Goal: Task Accomplishment & Management: Use online tool/utility

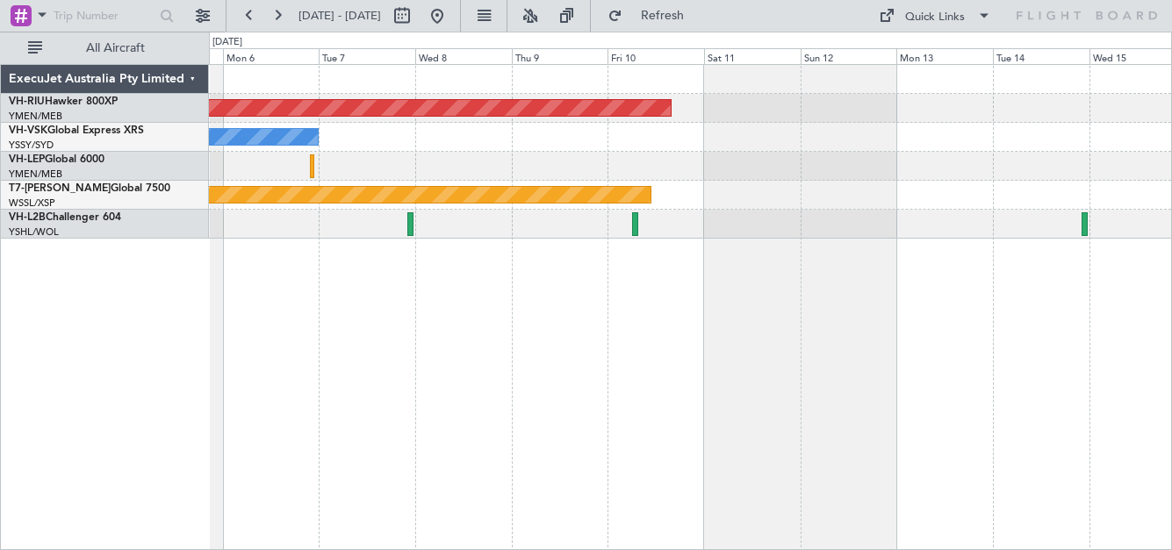
click at [414, 149] on div "Planned Maint Melbourne (Essendon) No Crew Planned Maint Singapore (Seletar)" at bounding box center [690, 152] width 962 height 174
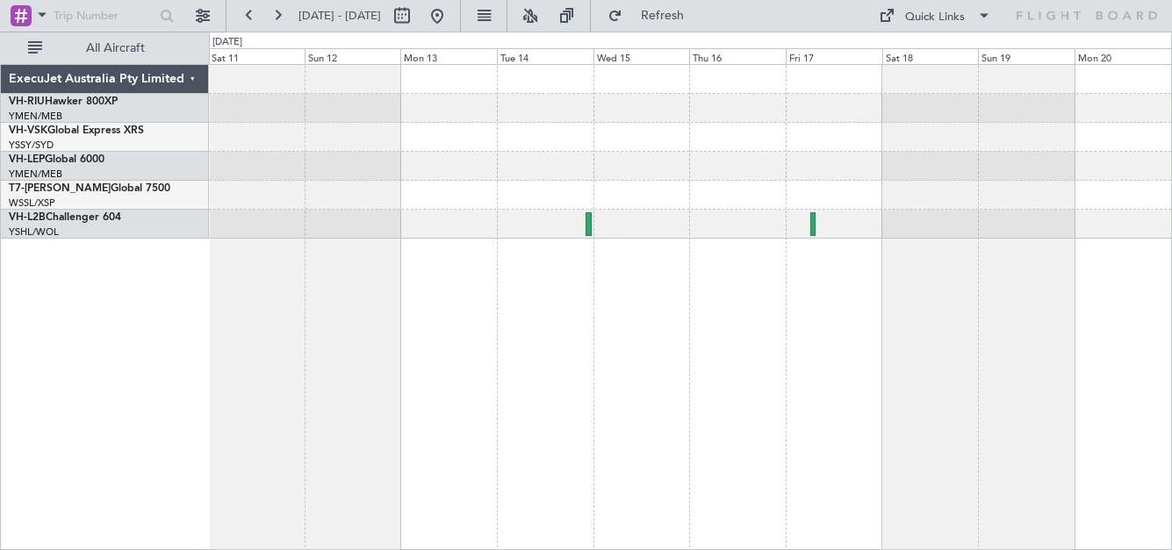
click at [439, 157] on div at bounding box center [690, 166] width 962 height 29
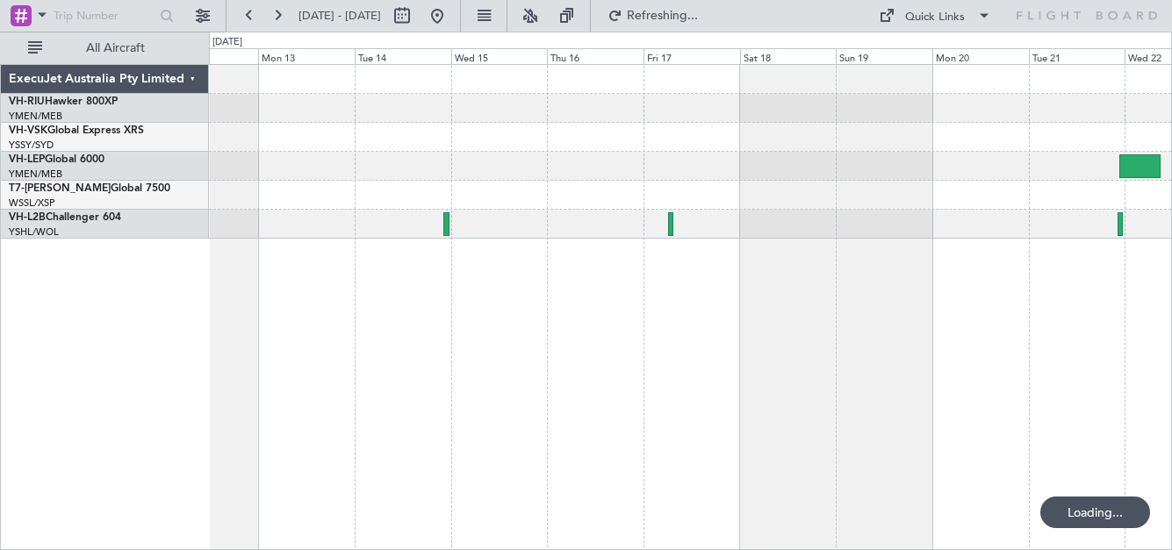
click at [646, 180] on div at bounding box center [690, 166] width 962 height 29
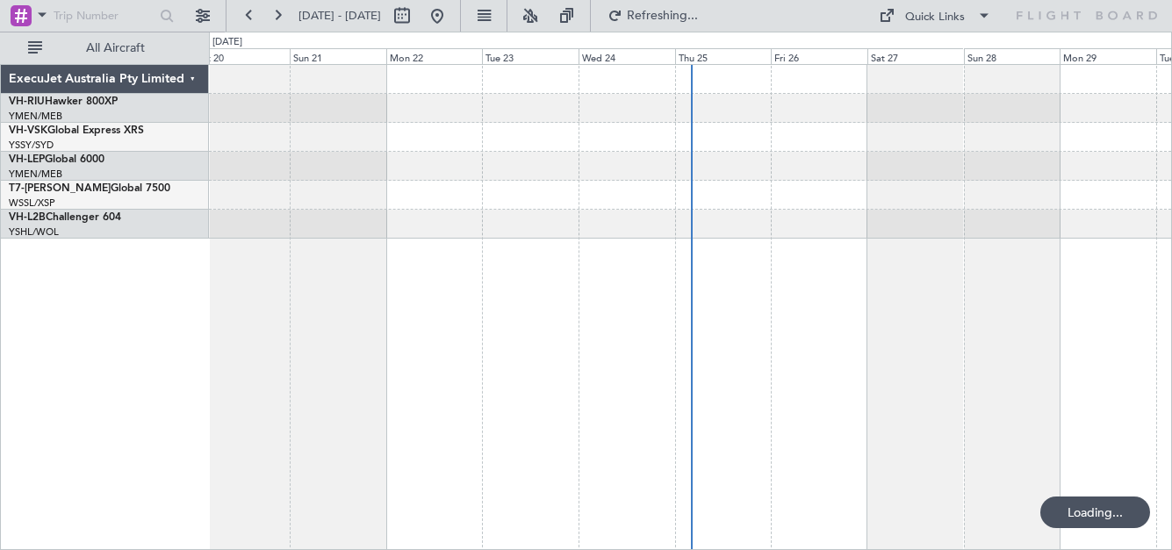
click at [280, 15] on button at bounding box center [277, 16] width 28 height 28
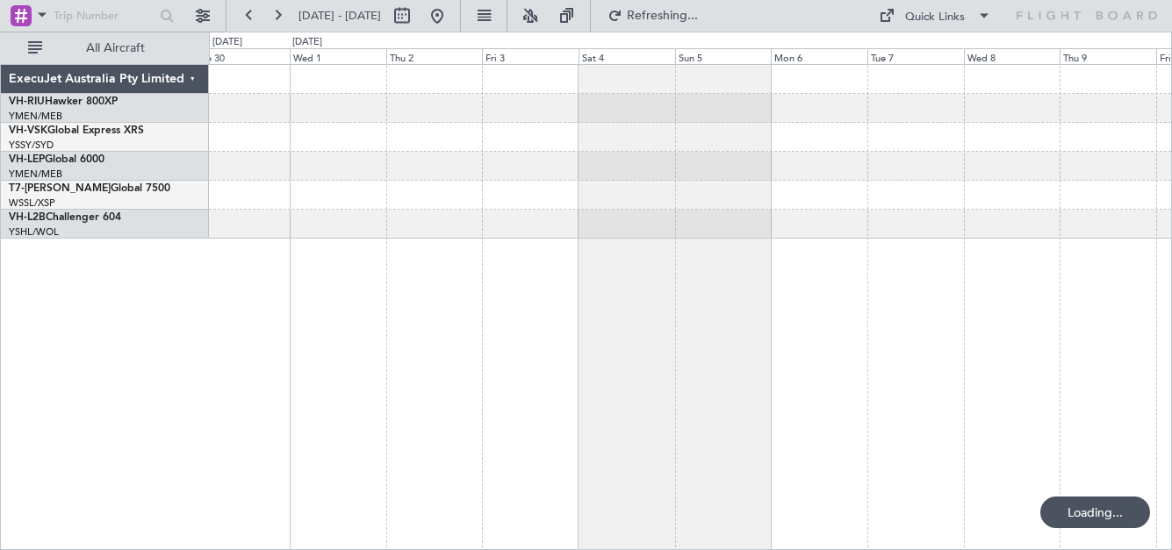
click at [280, 15] on button at bounding box center [277, 16] width 28 height 28
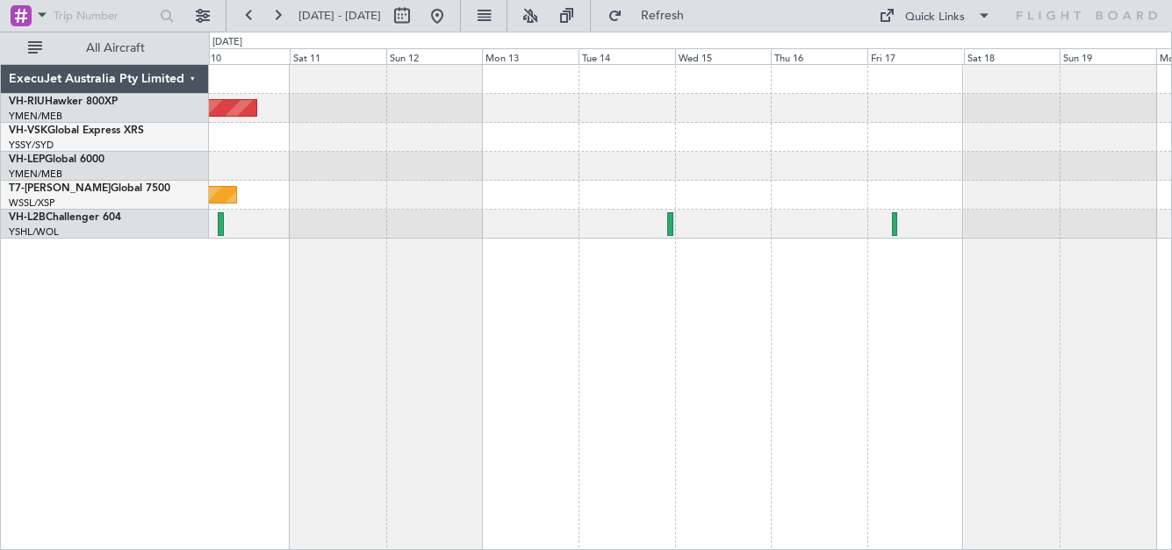
click at [280, 15] on button at bounding box center [277, 16] width 28 height 28
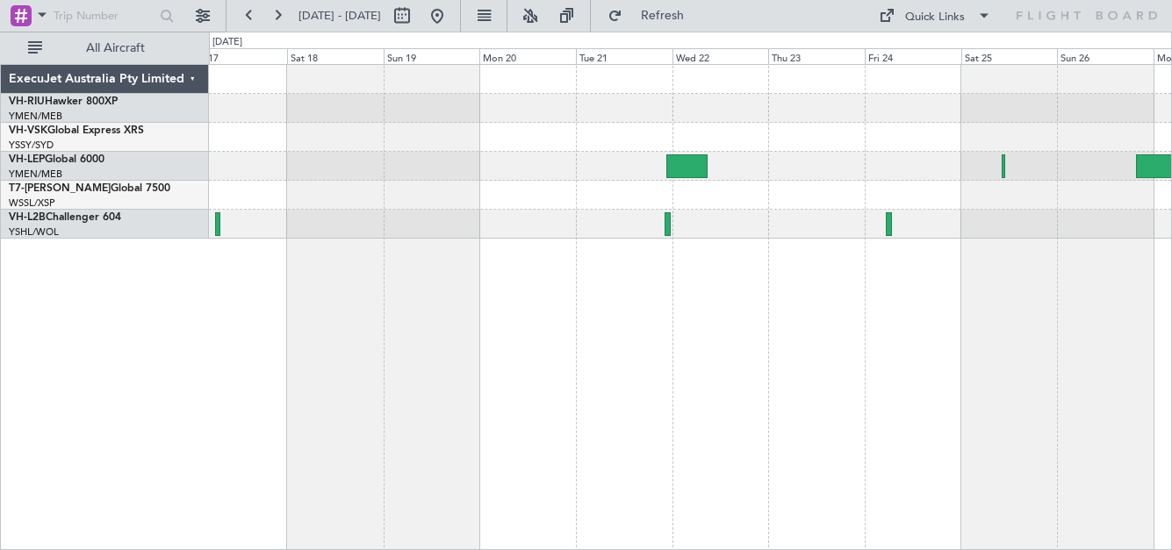
click at [686, 127] on div at bounding box center [690, 152] width 962 height 174
click at [250, 21] on button at bounding box center [249, 16] width 28 height 28
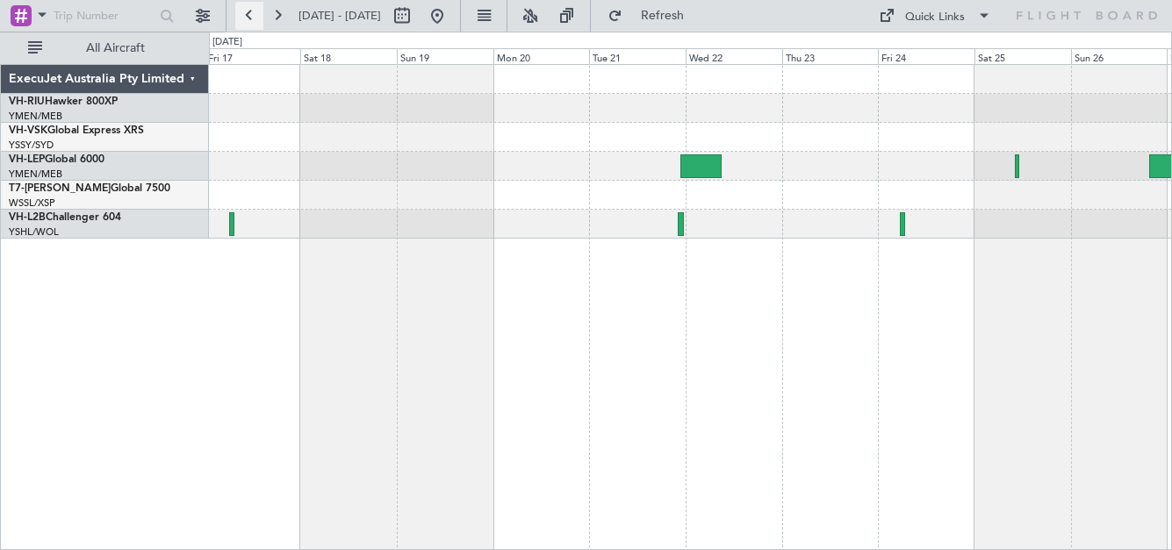
click at [250, 21] on button at bounding box center [249, 16] width 28 height 28
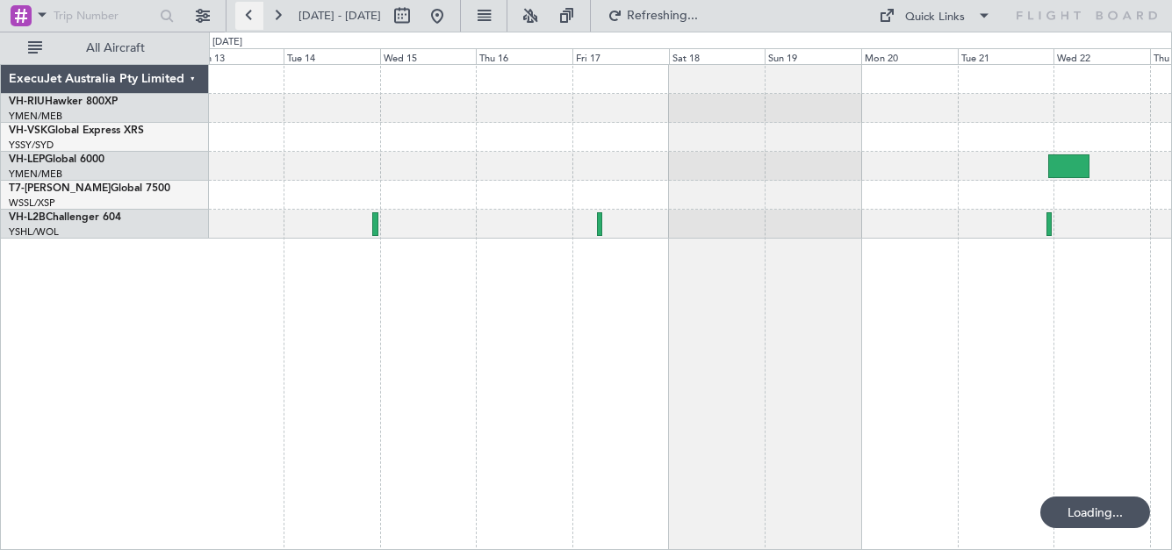
click at [250, 21] on button at bounding box center [249, 16] width 28 height 28
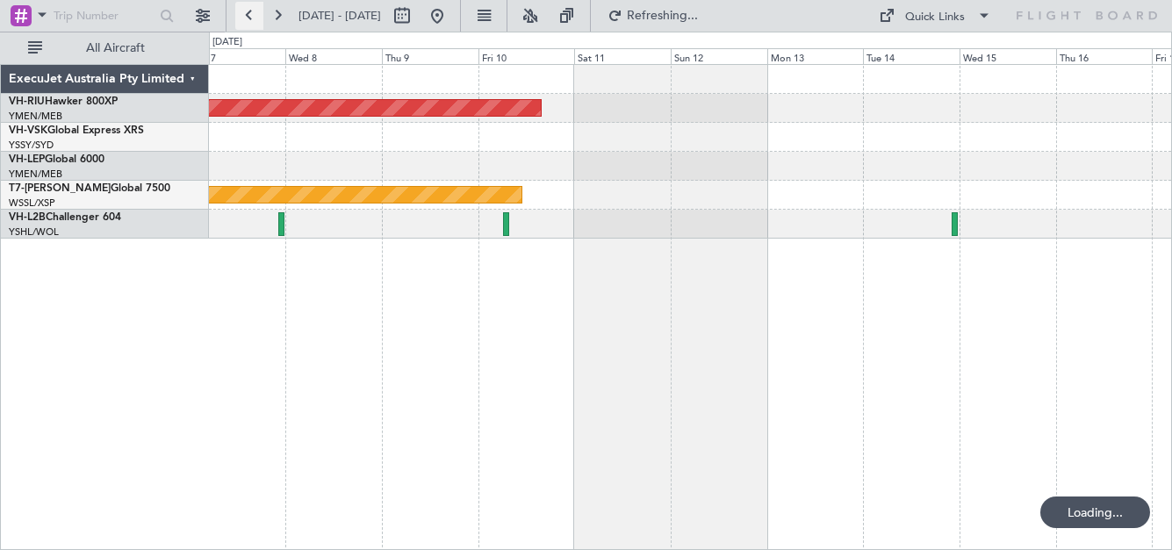
click at [250, 21] on button at bounding box center [249, 16] width 28 height 28
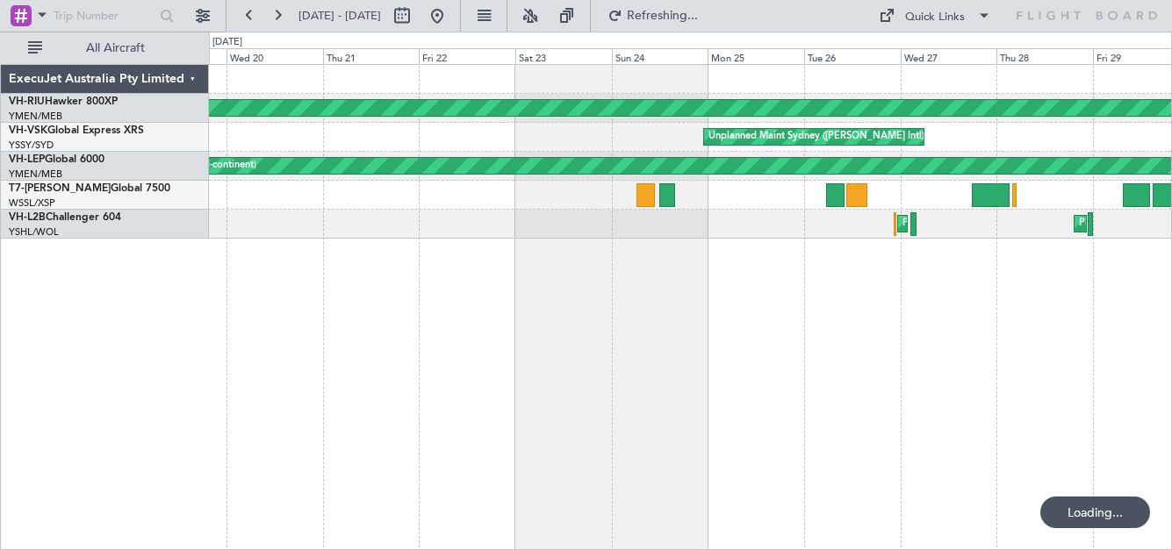
click at [836, 198] on div "Planned Maint [GEOGRAPHIC_DATA] ([GEOGRAPHIC_DATA]) Planned Maint [GEOGRAPHIC_D…" at bounding box center [690, 152] width 962 height 174
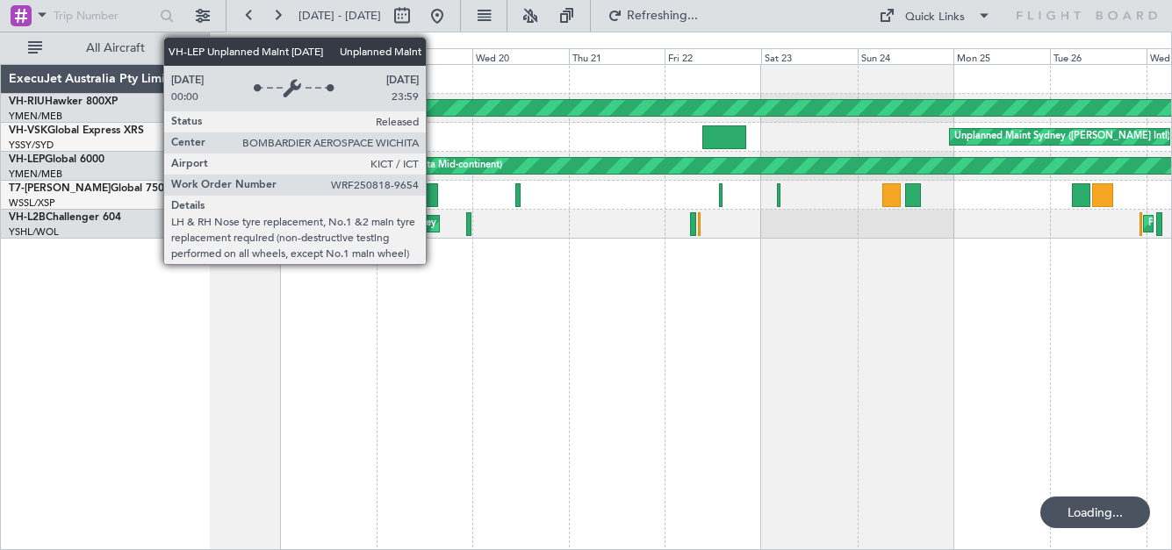
click at [502, 168] on div "Unplanned Maint Wichita (Wichita Mid-continent)" at bounding box center [393, 166] width 218 height 26
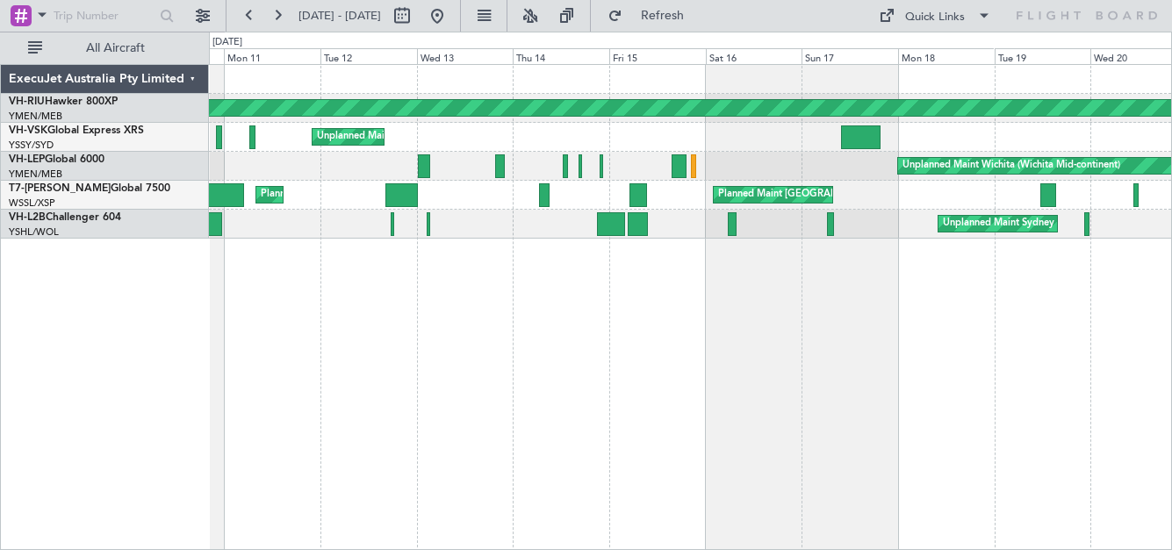
click at [1171, 138] on html "[DATE] - [DATE] Refresh Quick Links All Aircraft Planned Maint [GEOGRAPHIC_DATA…" at bounding box center [586, 275] width 1172 height 550
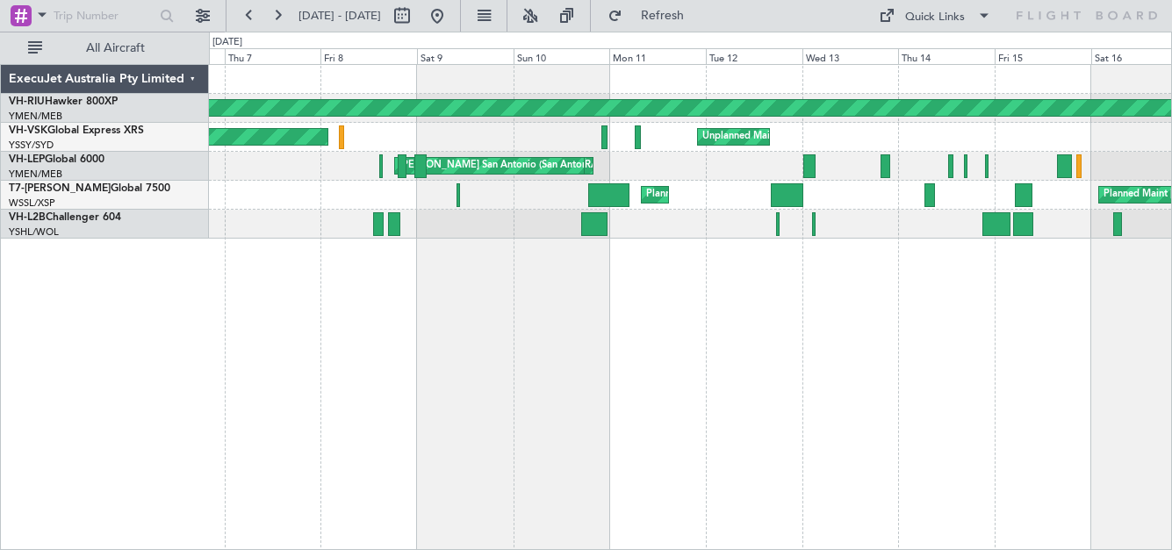
click at [990, 162] on div "Planned Maint [GEOGRAPHIC_DATA] ([GEOGRAPHIC_DATA]) Unplanned Maint Sydney ([PE…" at bounding box center [690, 152] width 962 height 174
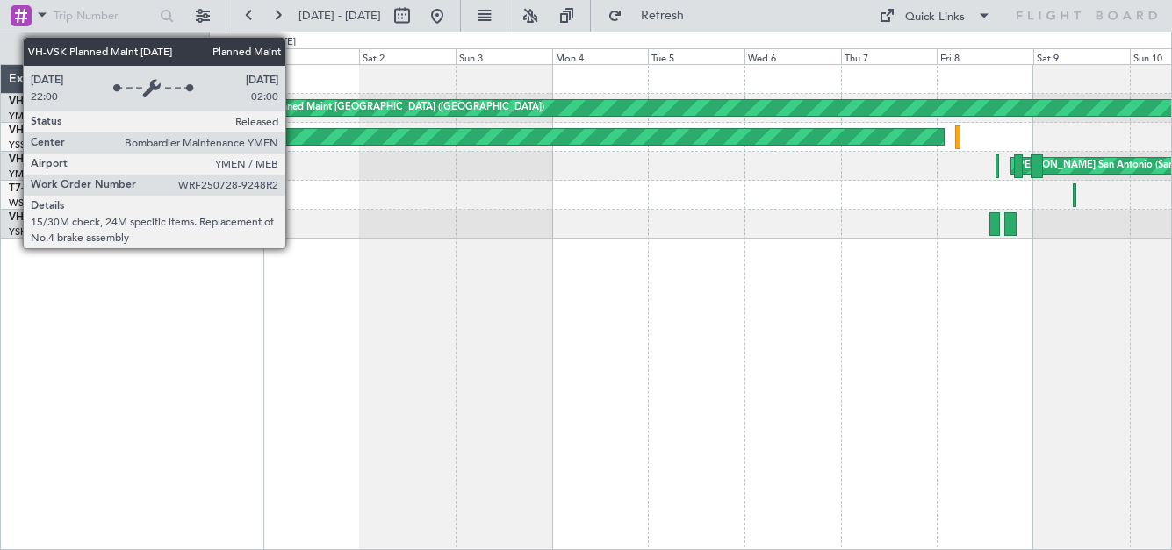
click at [718, 129] on div "Planned Maint [GEOGRAPHIC_DATA] ([GEOGRAPHIC_DATA])" at bounding box center [407, 137] width 1074 height 16
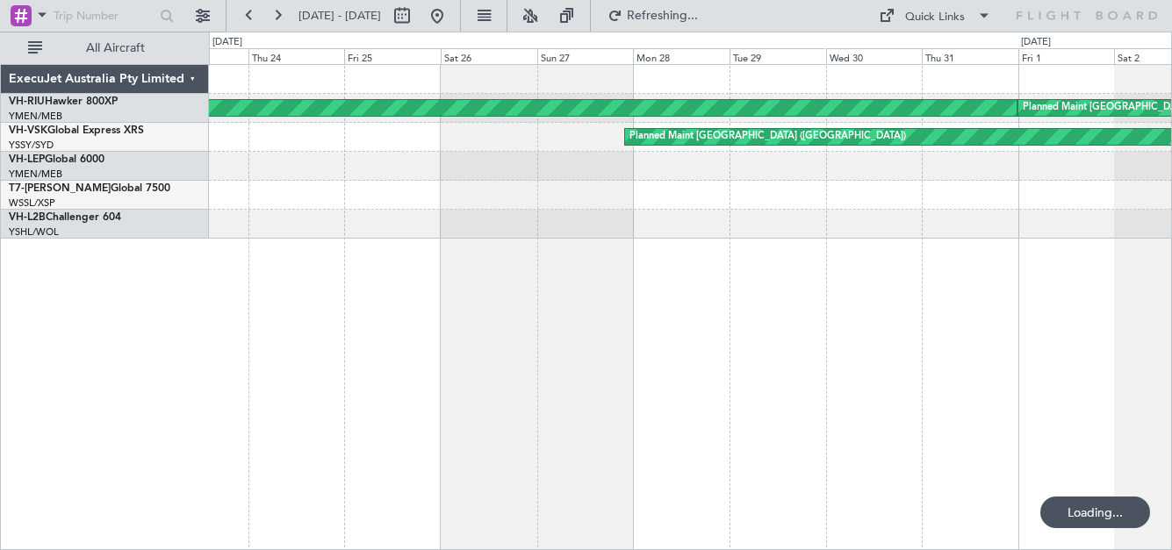
click at [576, 140] on div "Planned Maint [GEOGRAPHIC_DATA] ([GEOGRAPHIC_DATA])" at bounding box center [690, 137] width 962 height 29
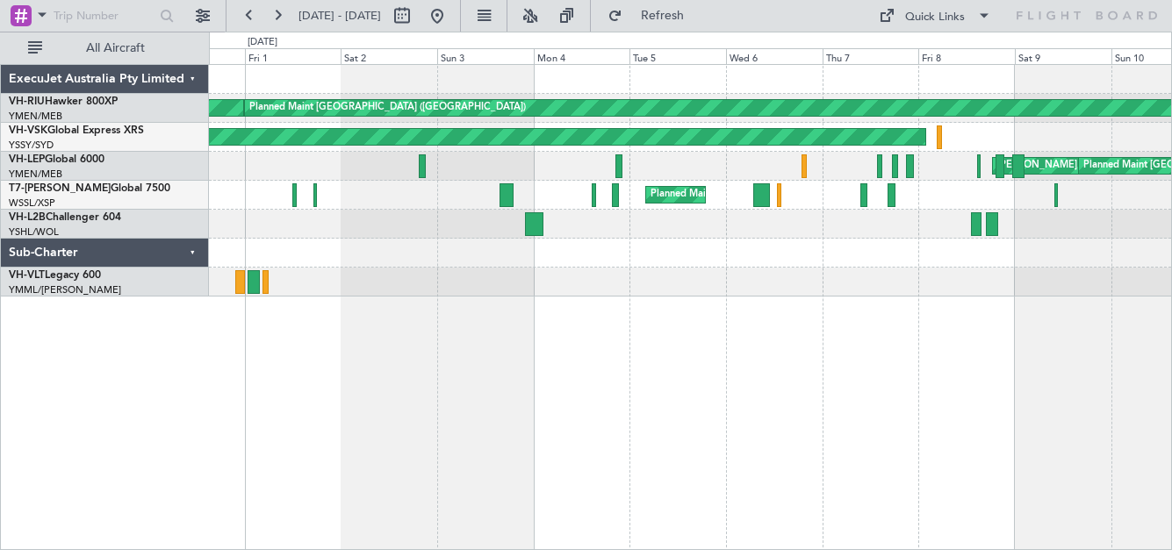
click at [388, 147] on div "Planned Maint [GEOGRAPHIC_DATA] ([GEOGRAPHIC_DATA]) Unplanned Maint Sydney ([PE…" at bounding box center [690, 137] width 962 height 29
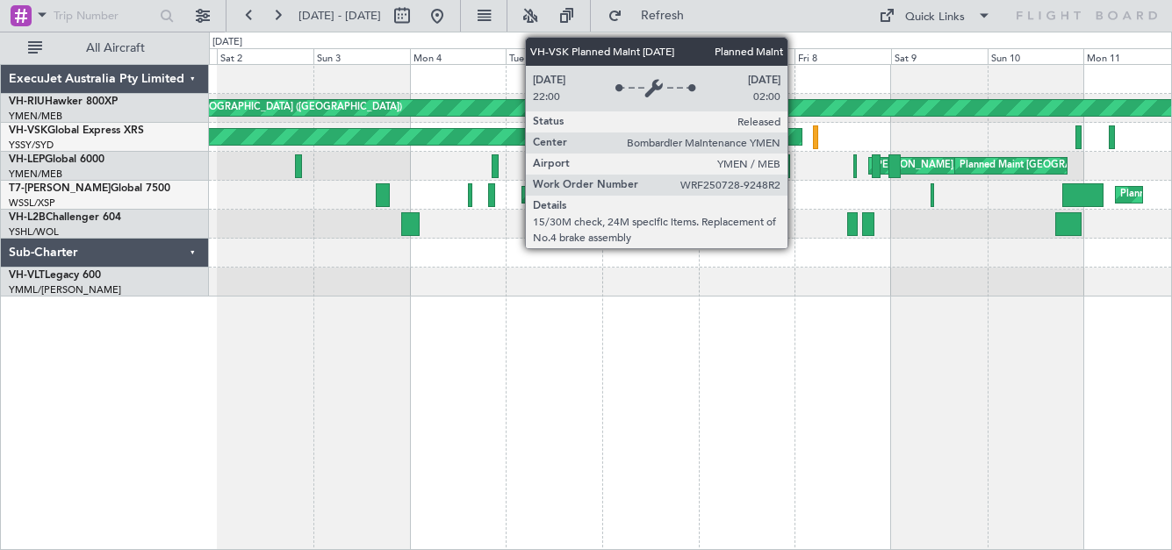
click at [586, 144] on div "Planned Maint [GEOGRAPHIC_DATA] ([GEOGRAPHIC_DATA])" at bounding box center [265, 137] width 1074 height 16
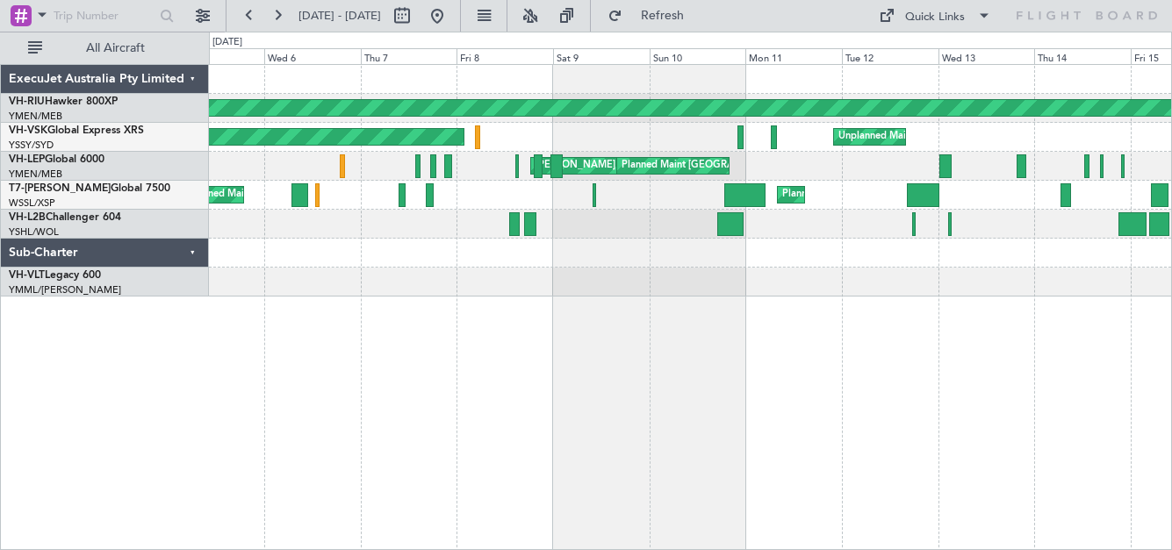
click at [635, 146] on div "Planned Maint [GEOGRAPHIC_DATA] ([GEOGRAPHIC_DATA]) Unplanned Maint Sydney ([PE…" at bounding box center [690, 137] width 962 height 29
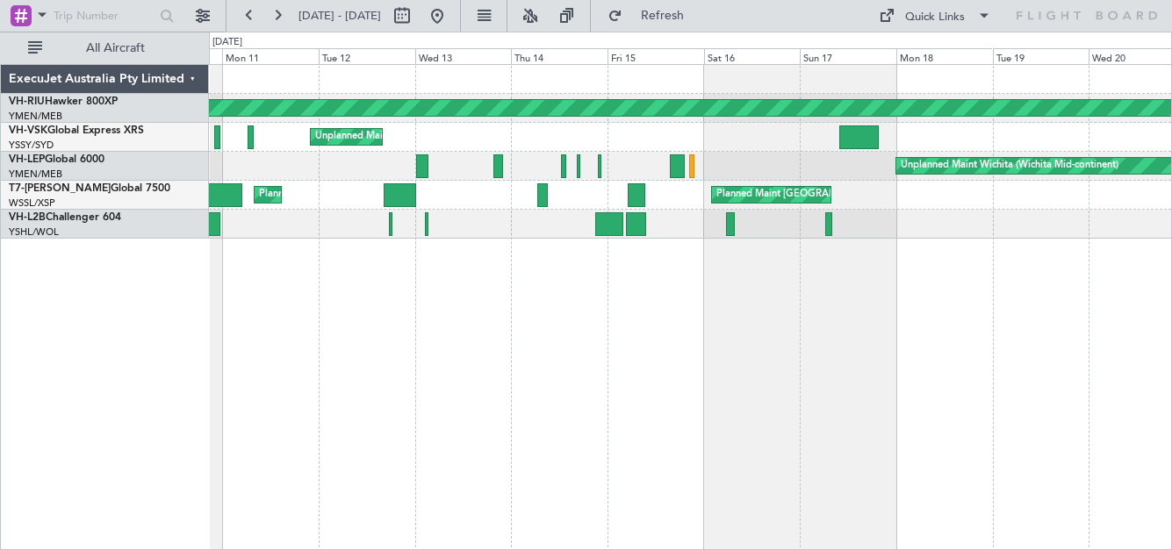
click at [530, 136] on div "Unplanned Maint Sydney ([PERSON_NAME] Intl)" at bounding box center [690, 137] width 962 height 29
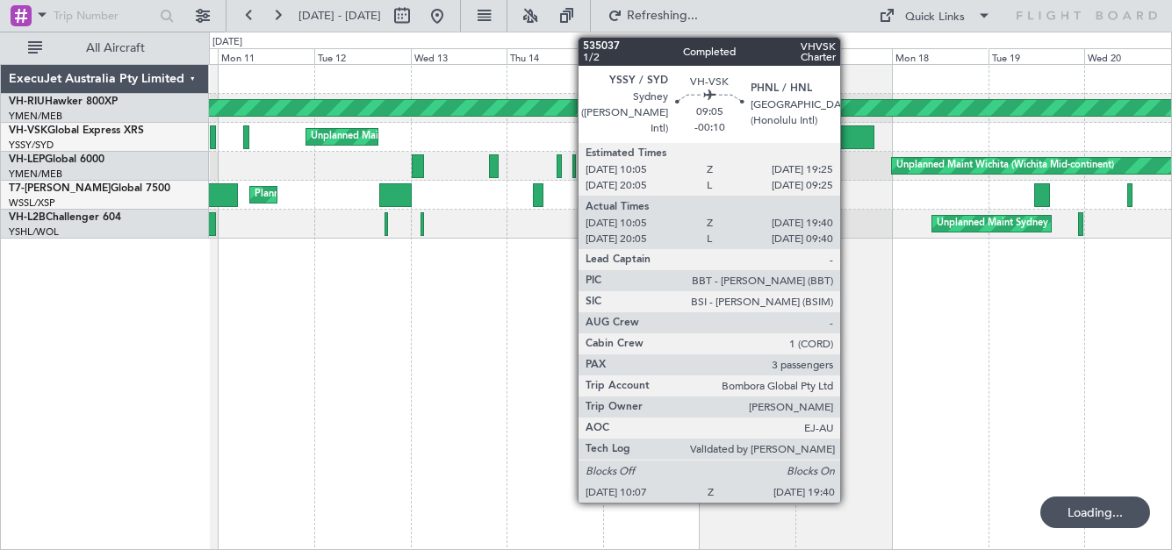
click at [848, 136] on div at bounding box center [854, 138] width 39 height 24
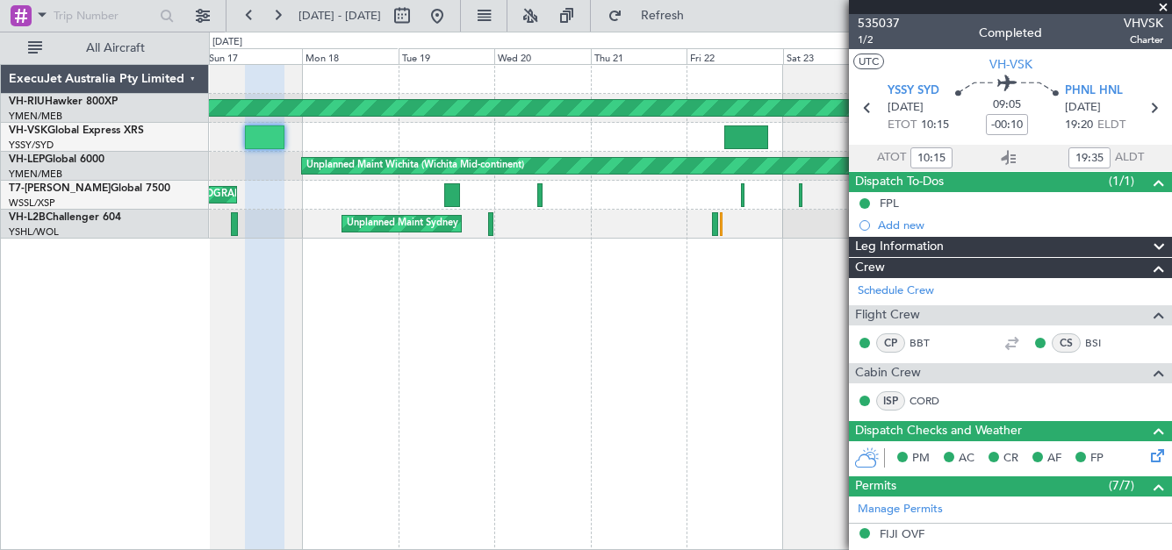
click at [0, 119] on html "[DATE] - [DATE] Refresh Quick Links All Aircraft Planned Maint [GEOGRAPHIC_DATA…" at bounding box center [586, 275] width 1172 height 550
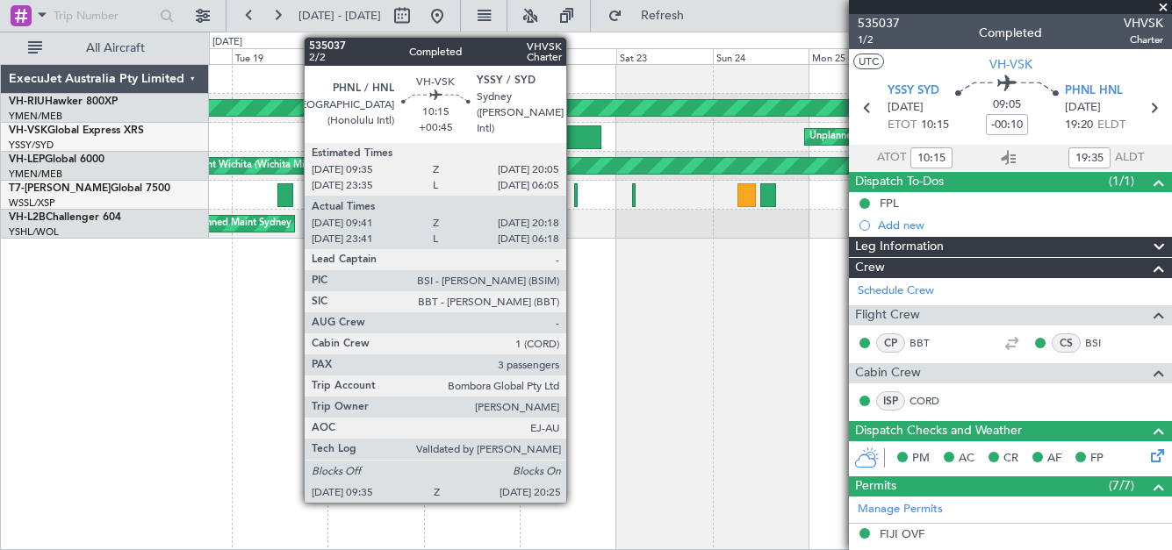
click at [574, 132] on div at bounding box center [579, 138] width 44 height 24
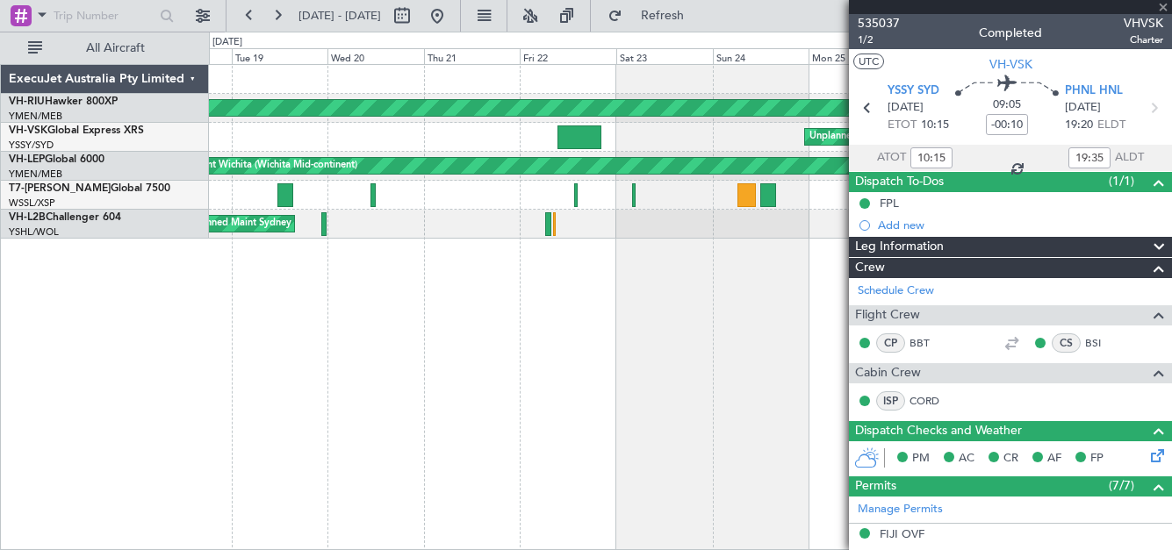
click at [1167, 1] on div at bounding box center [1010, 7] width 323 height 14
type input "+00:45"
type input "09:51"
type input "20:13"
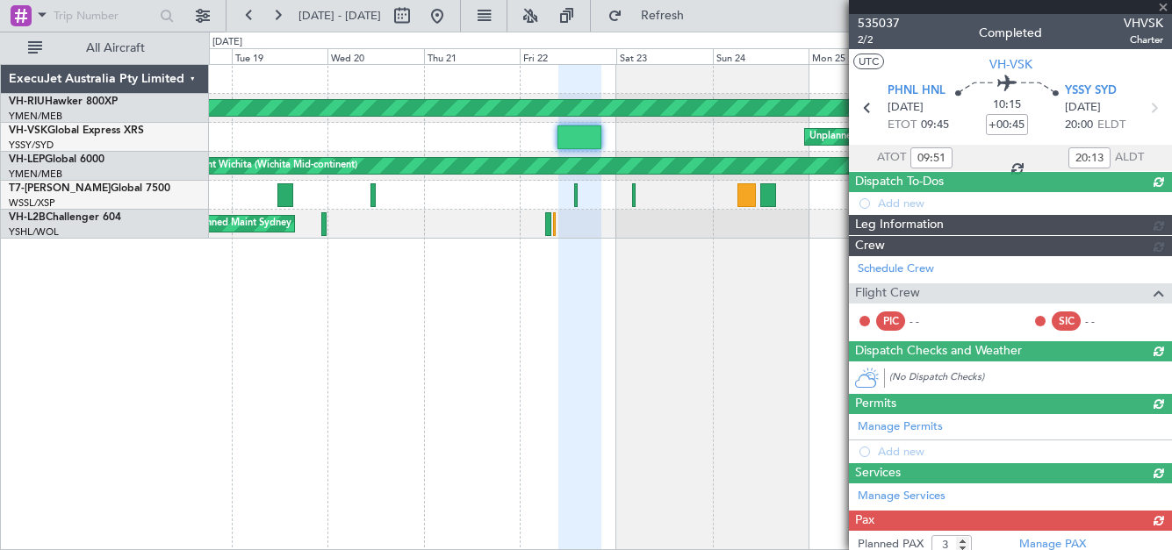
type input "23:51"
type input "06:13"
type input "09:51"
type input "20:13"
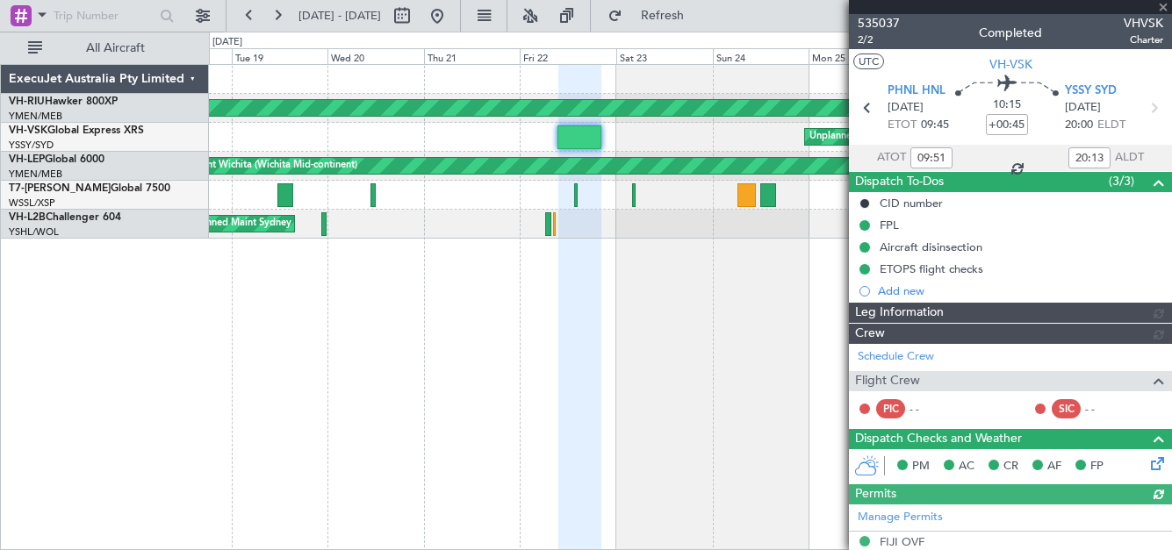
type input "[PERSON_NAME] (LEU)"
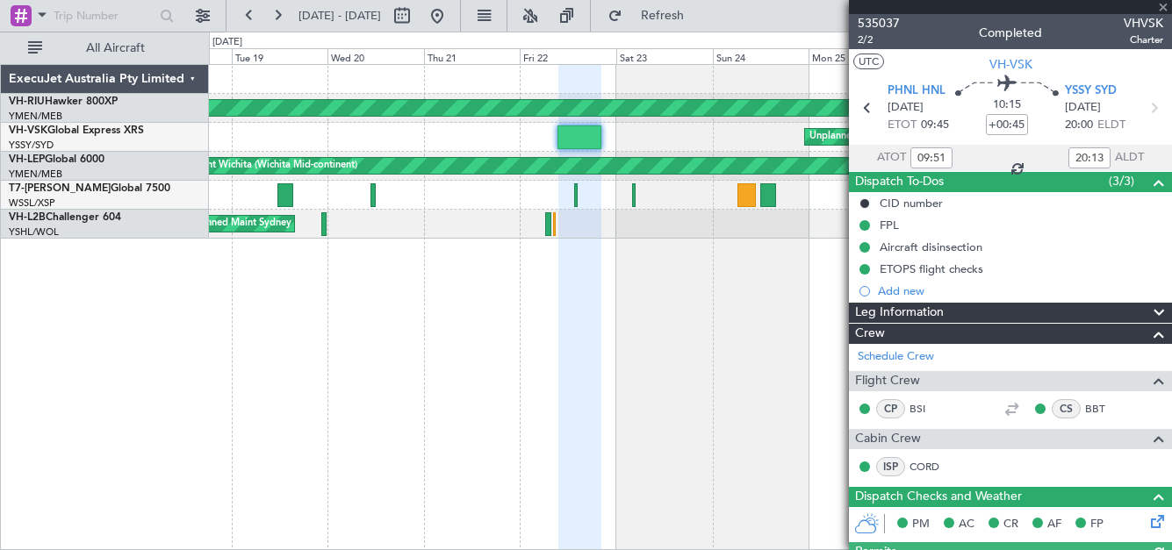
click at [1163, 4] on div at bounding box center [1010, 7] width 323 height 14
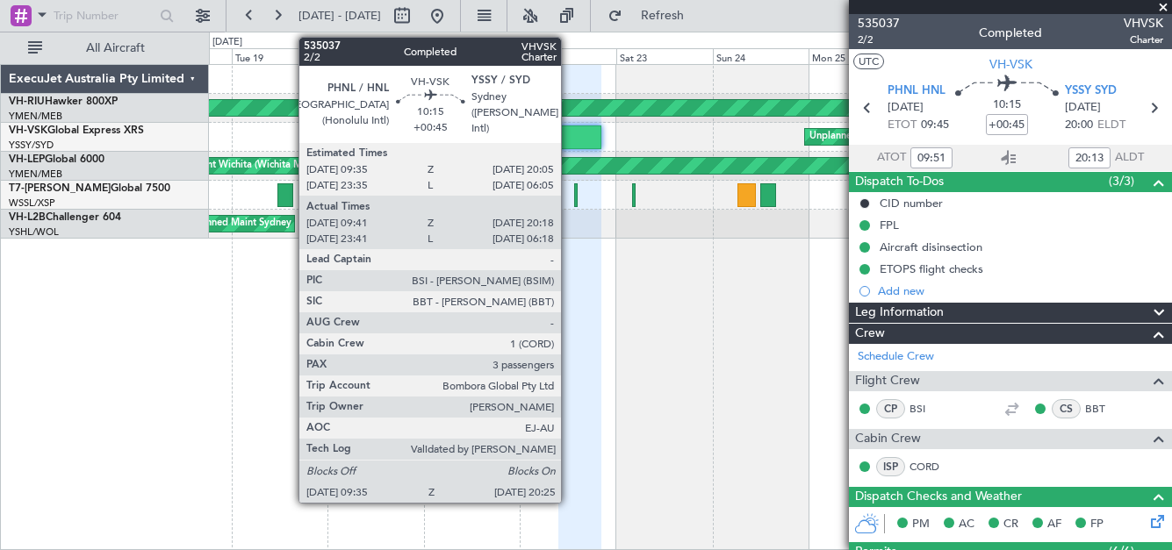
click at [568, 110] on div "Planned Maint [GEOGRAPHIC_DATA] ([GEOGRAPHIC_DATA])" at bounding box center [364, 108] width 2233 height 16
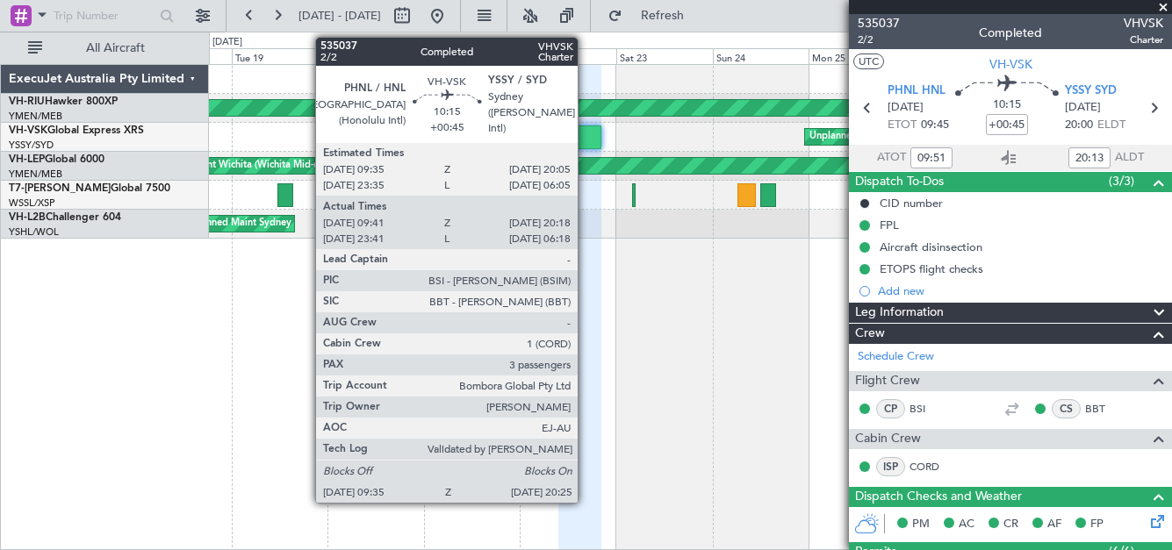
click at [586, 141] on div at bounding box center [579, 138] width 44 height 24
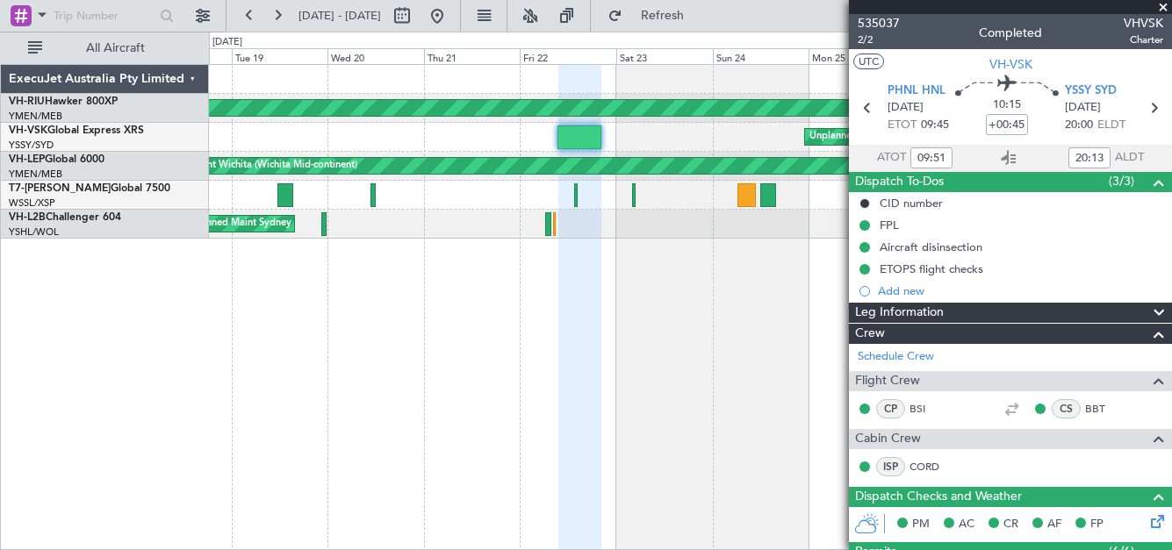
type input "[PERSON_NAME] (LEU)"
